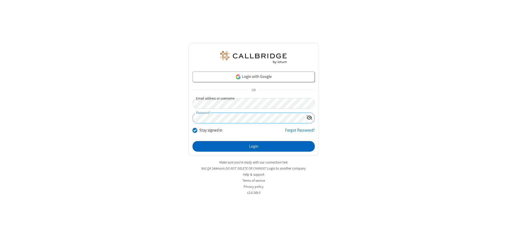
click at [253, 146] on button "Login" at bounding box center [253, 146] width 122 height 11
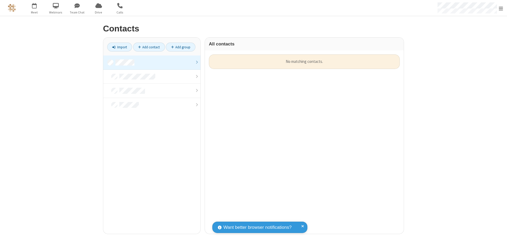
scroll to position [179, 195]
click at [152, 62] on link at bounding box center [151, 62] width 97 height 14
click at [149, 47] on link "Add contact" at bounding box center [149, 46] width 32 height 9
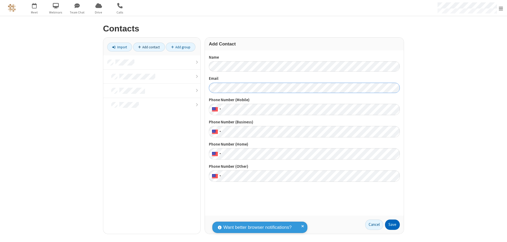
click at [392, 224] on button "Save" at bounding box center [392, 224] width 15 height 11
